Goal: Task Accomplishment & Management: Manage account settings

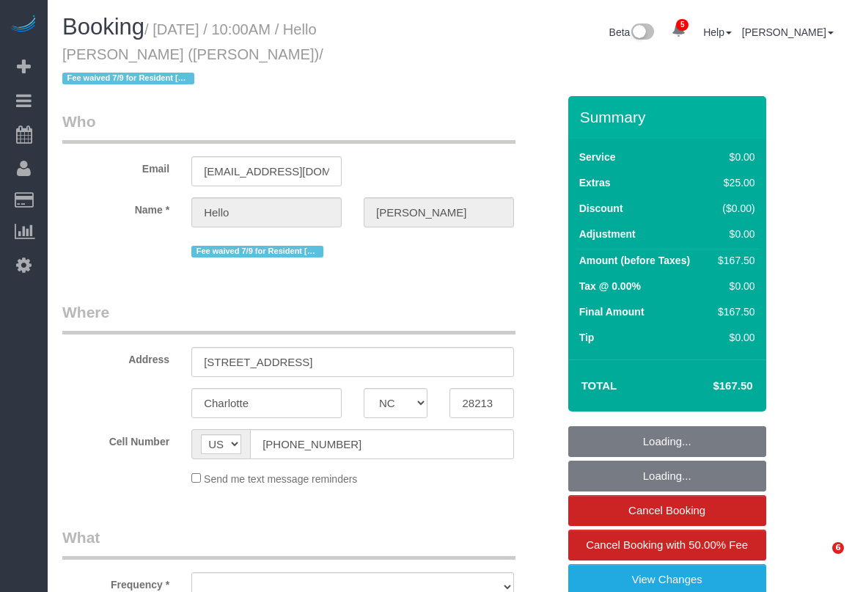
select select "NC"
select select "object:5103"
select select "spot58"
select select "number:89"
select select "number:90"
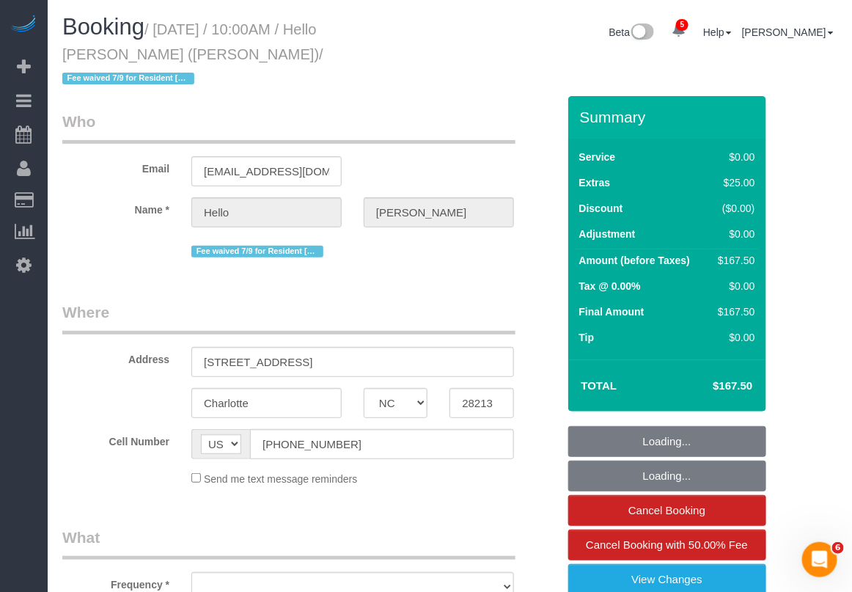
select select "number:13"
select select "number:5"
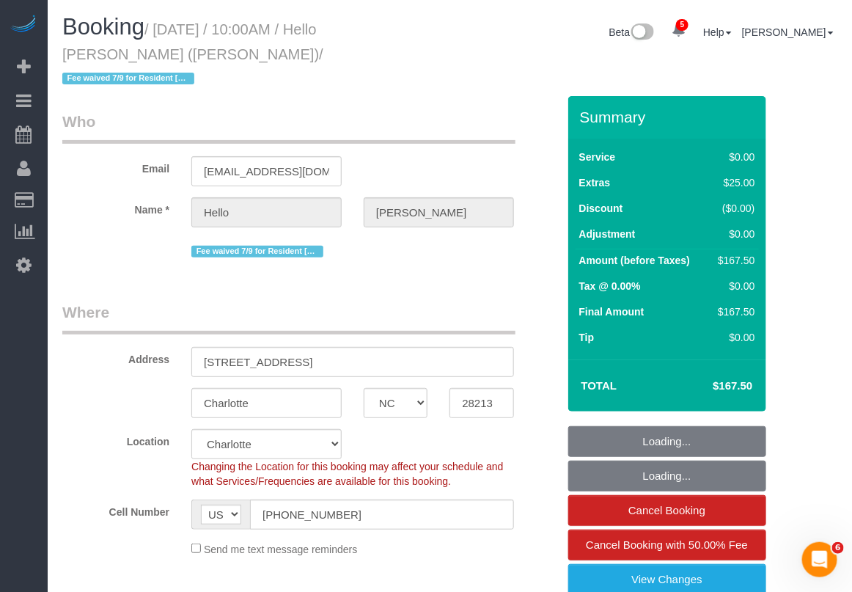
select select "2"
select select "object:5370"
select select "spot82"
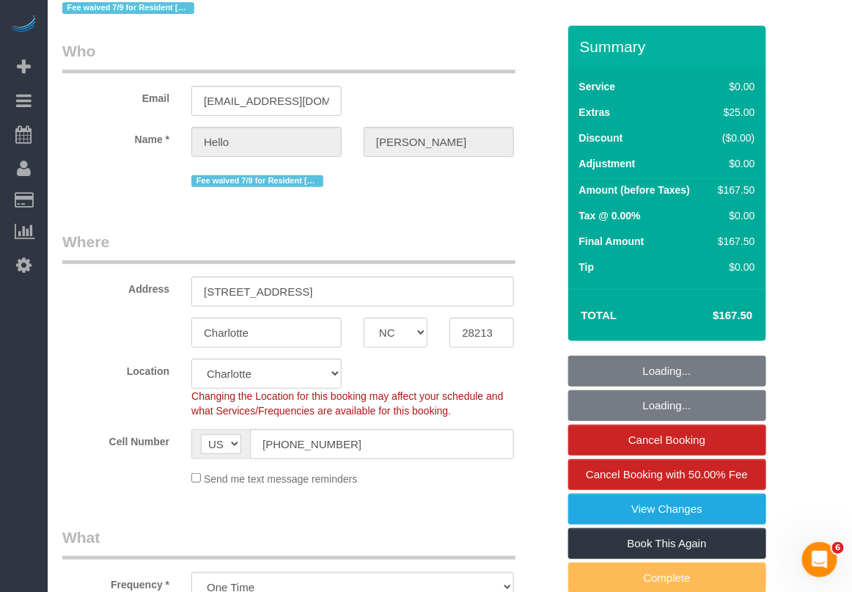
select select "2"
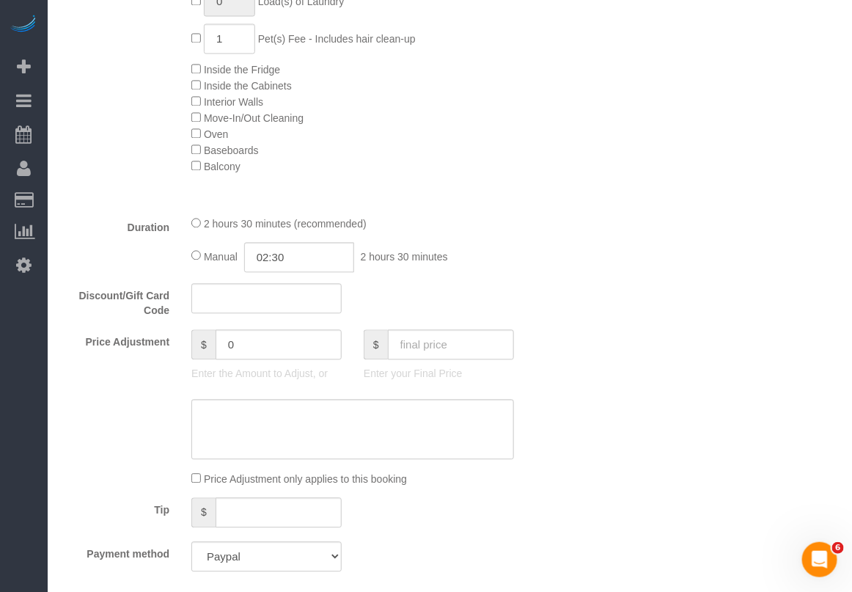
scroll to position [825, 0]
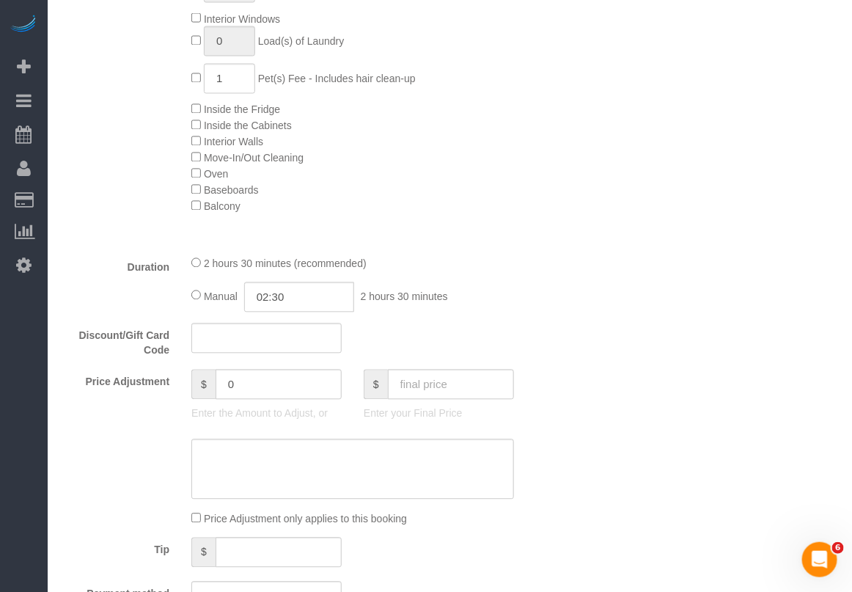
click at [844, 137] on div "Who Email [EMAIL_ADDRESS][DOMAIN_NAME] Name * Hello [PERSON_NAME] Fee waived 7/…" at bounding box center [449, 536] width 797 height 2530
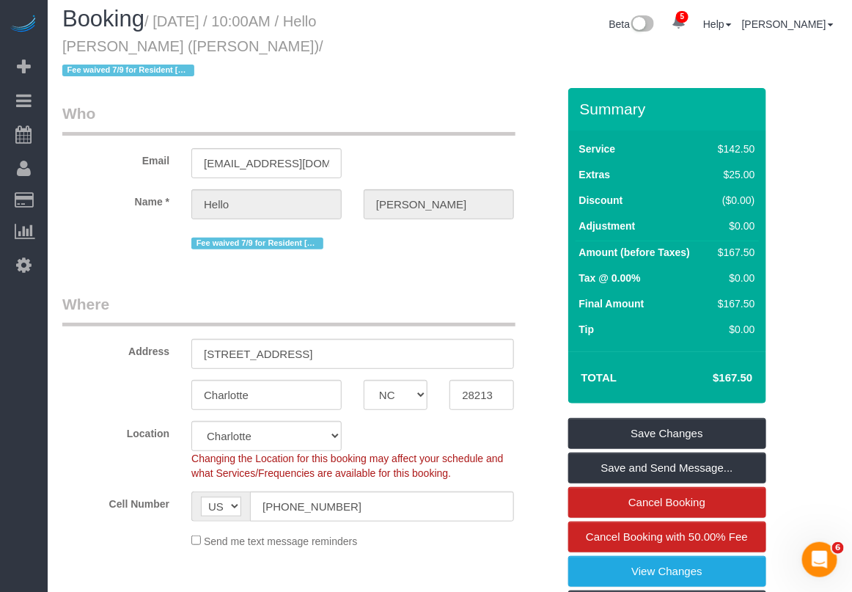
scroll to position [0, 0]
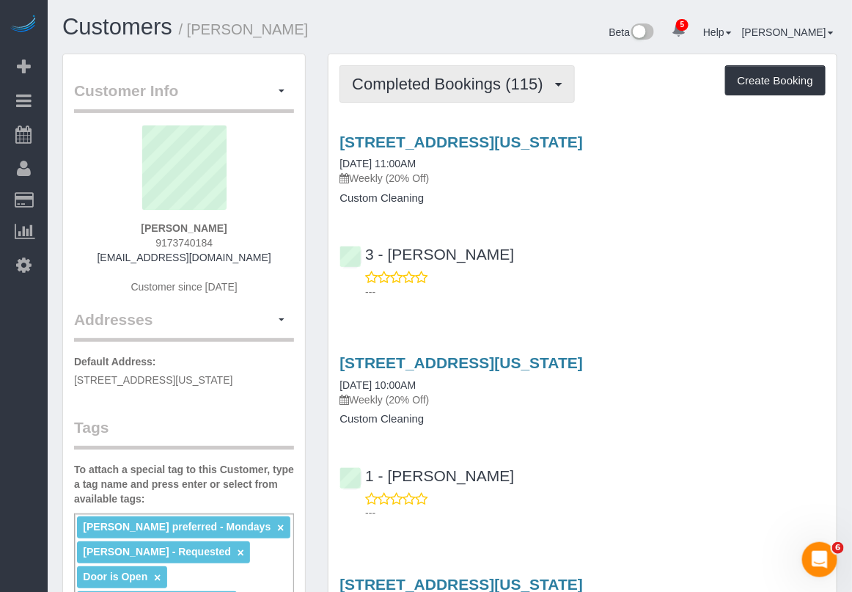
click at [506, 86] on span "Completed Bookings (115)" at bounding box center [451, 84] width 198 height 18
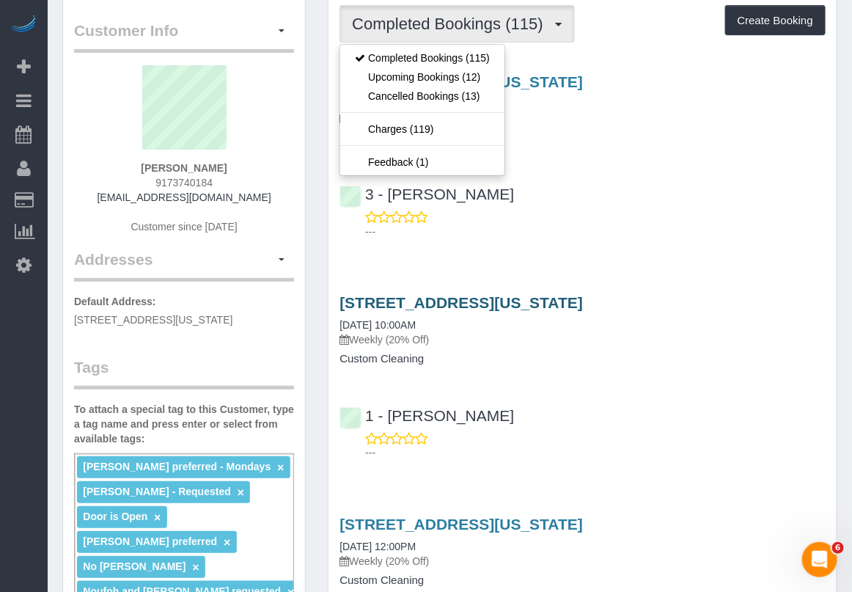
scroll to position [92, 0]
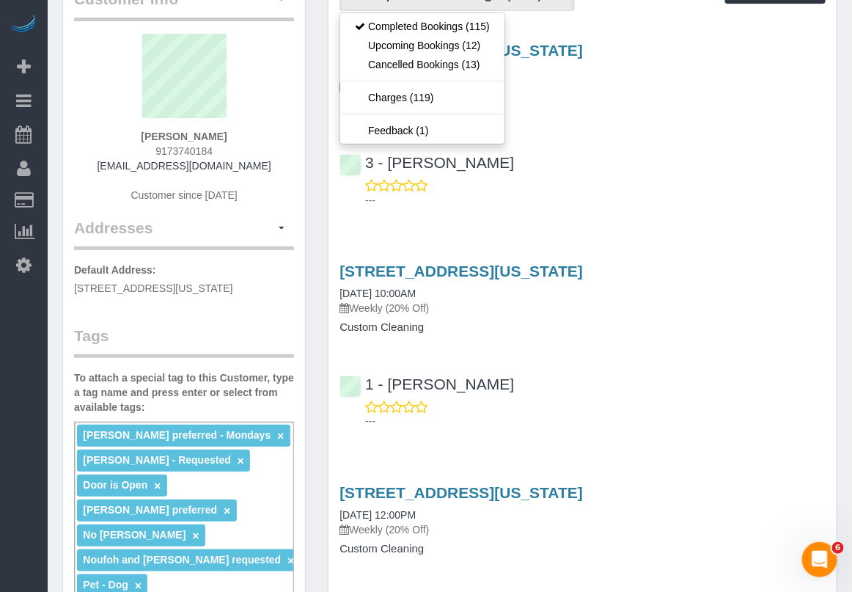
click at [596, 312] on p "Weekly (20% Off)" at bounding box center [583, 308] width 486 height 15
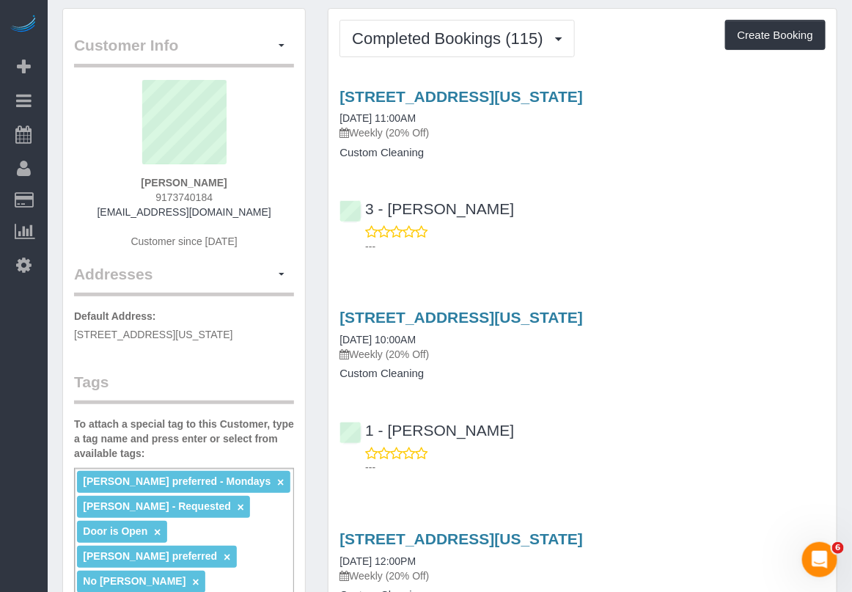
scroll to position [0, 0]
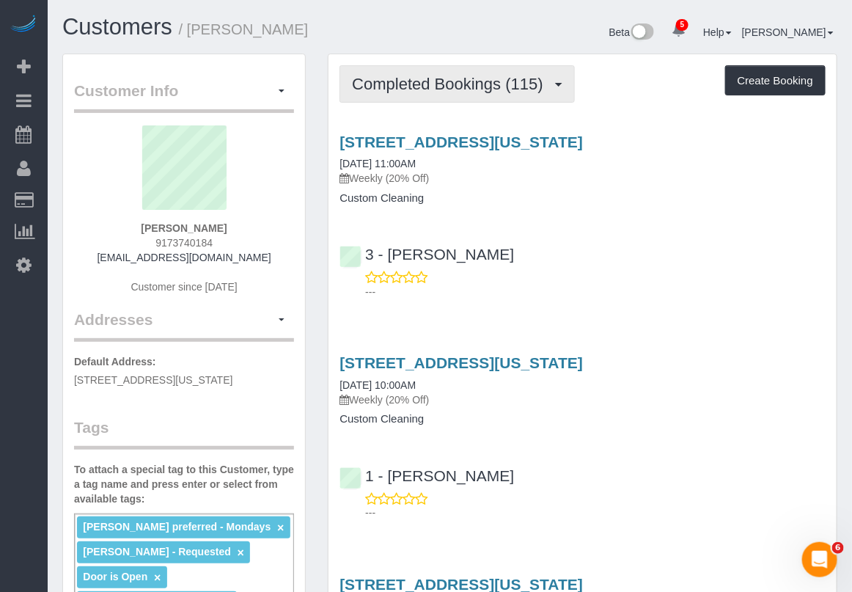
click at [436, 86] on span "Completed Bookings (115)" at bounding box center [451, 84] width 198 height 18
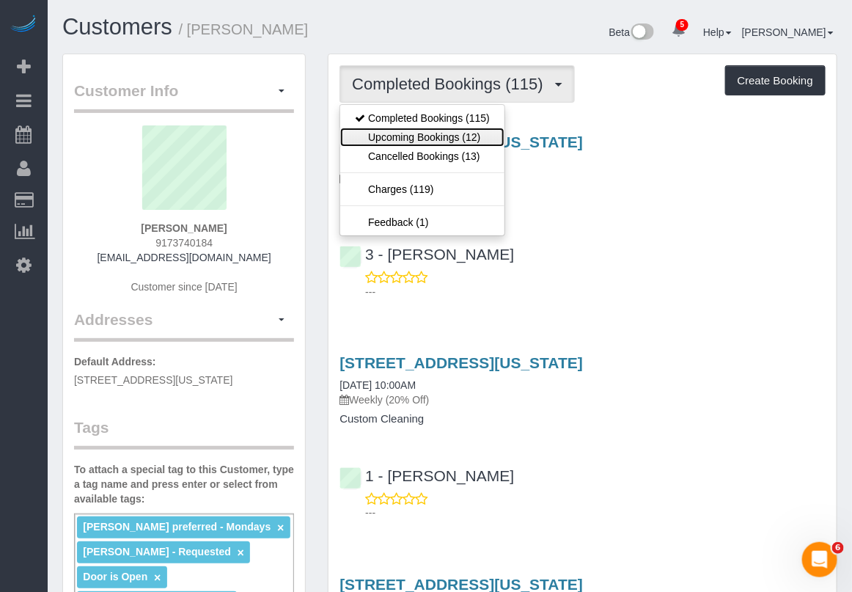
click at [453, 134] on link "Upcoming Bookings (12)" at bounding box center [422, 137] width 164 height 19
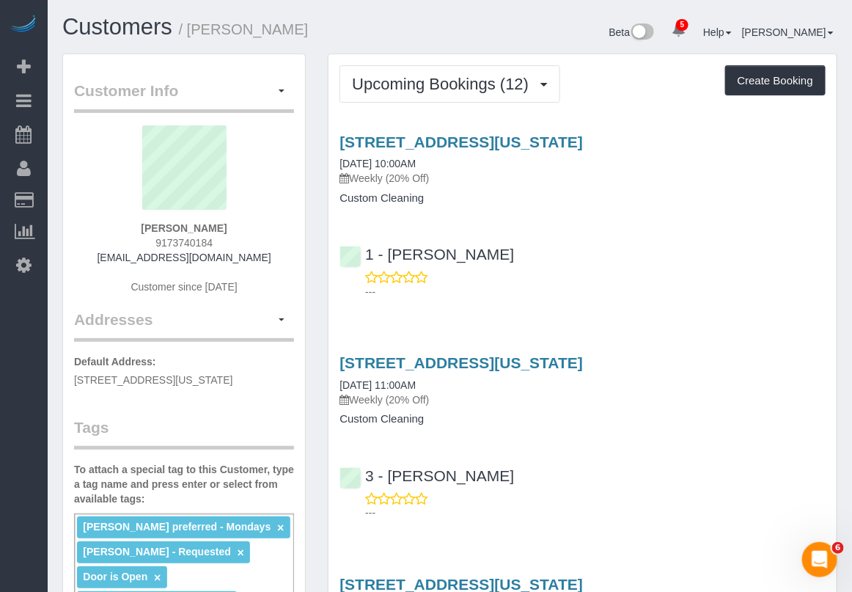
click at [813, 200] on h4 "Custom Cleaning" at bounding box center [583, 198] width 486 height 12
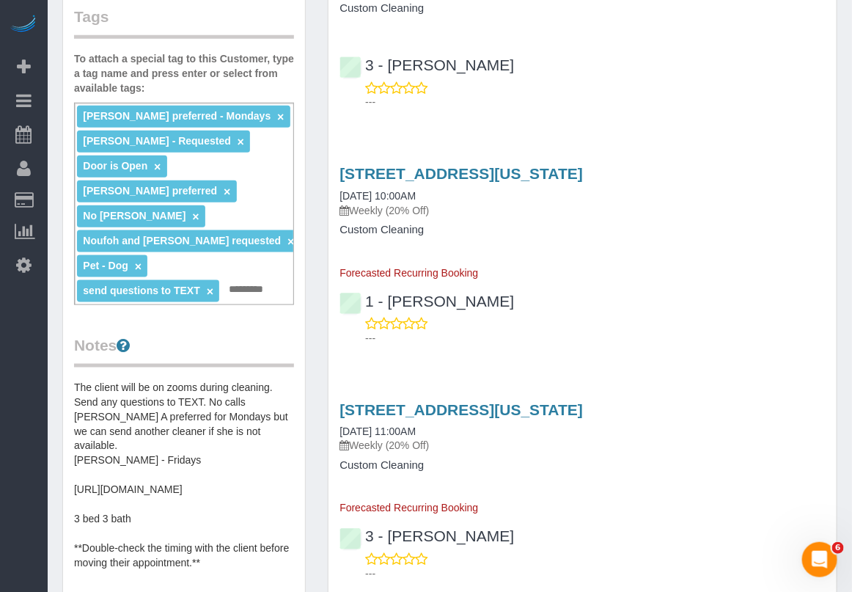
scroll to position [550, 0]
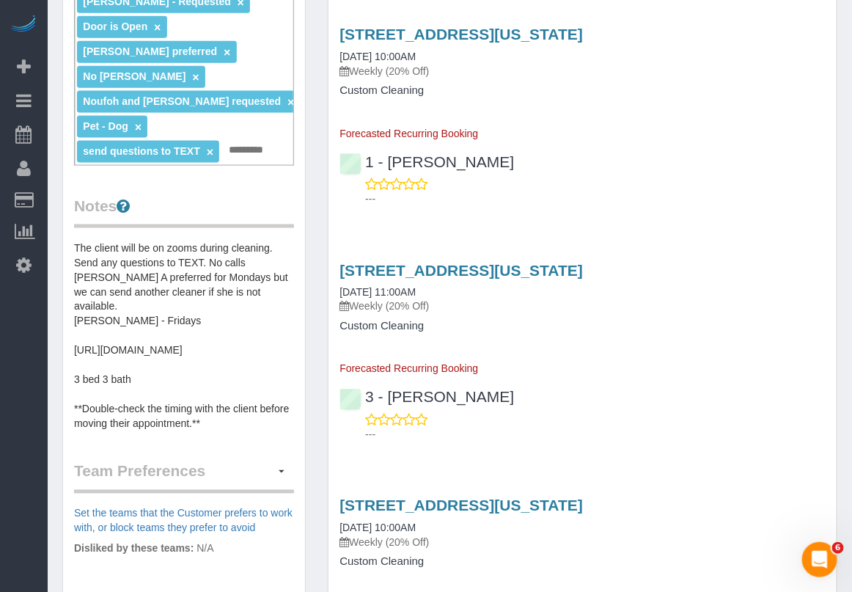
drag, startPoint x: 807, startPoint y: 266, endPoint x: 804, endPoint y: 277, distance: 10.7
click at [807, 268] on h3 "336 Central Park West, Apt 5e, New York, NY 10025" at bounding box center [583, 270] width 486 height 17
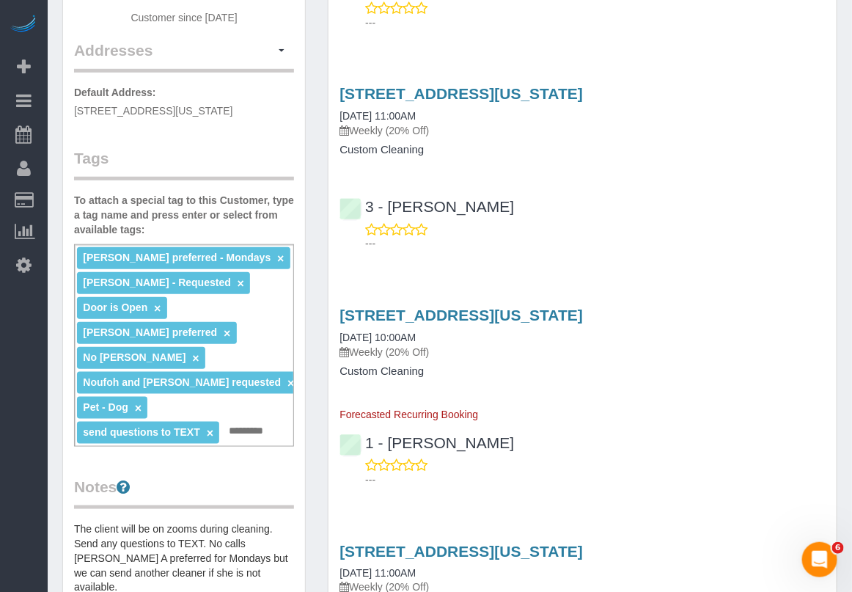
scroll to position [275, 0]
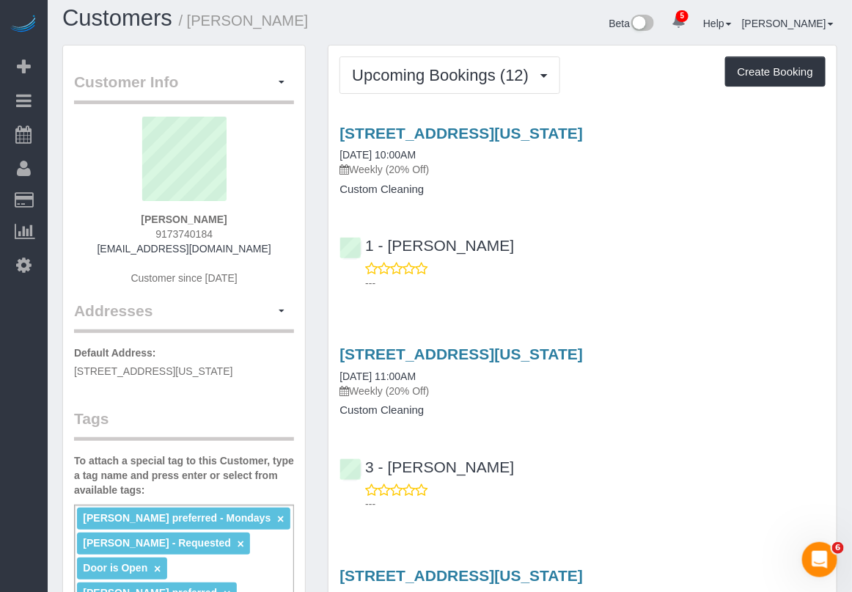
scroll to position [0, 0]
